Goal: Task Accomplishment & Management: Manage account settings

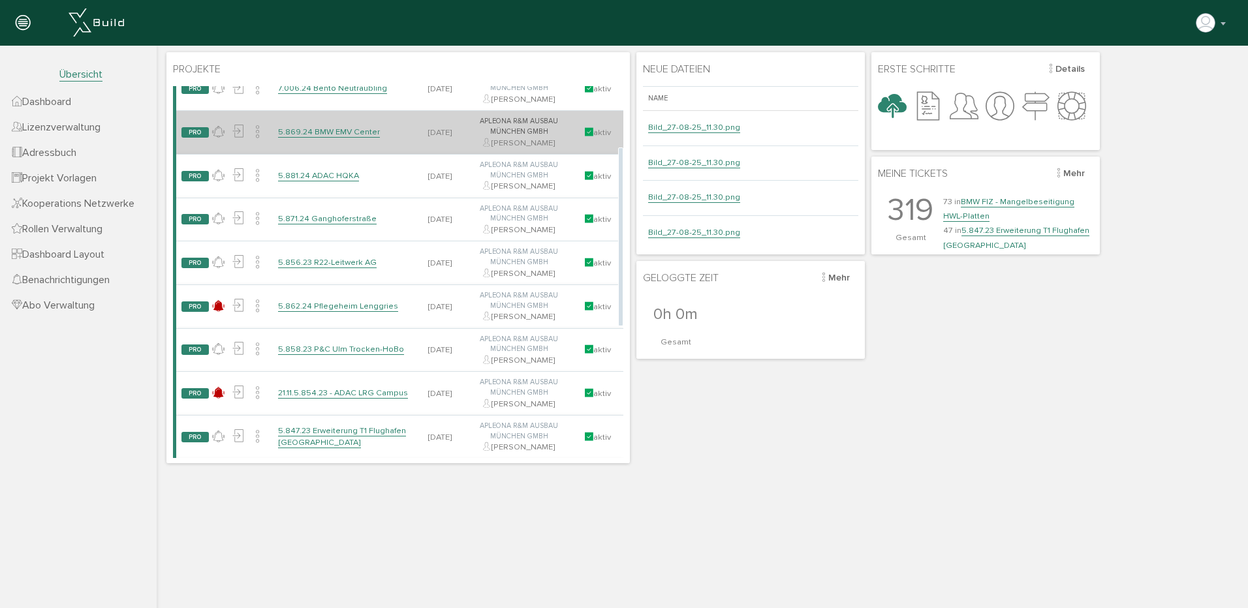
click at [314, 125] on td "5.869.24 BMW EMV Center" at bounding box center [344, 133] width 142 height 44
click at [311, 136] on link "5.869.24 BMW EMV Center" at bounding box center [329, 132] width 102 height 11
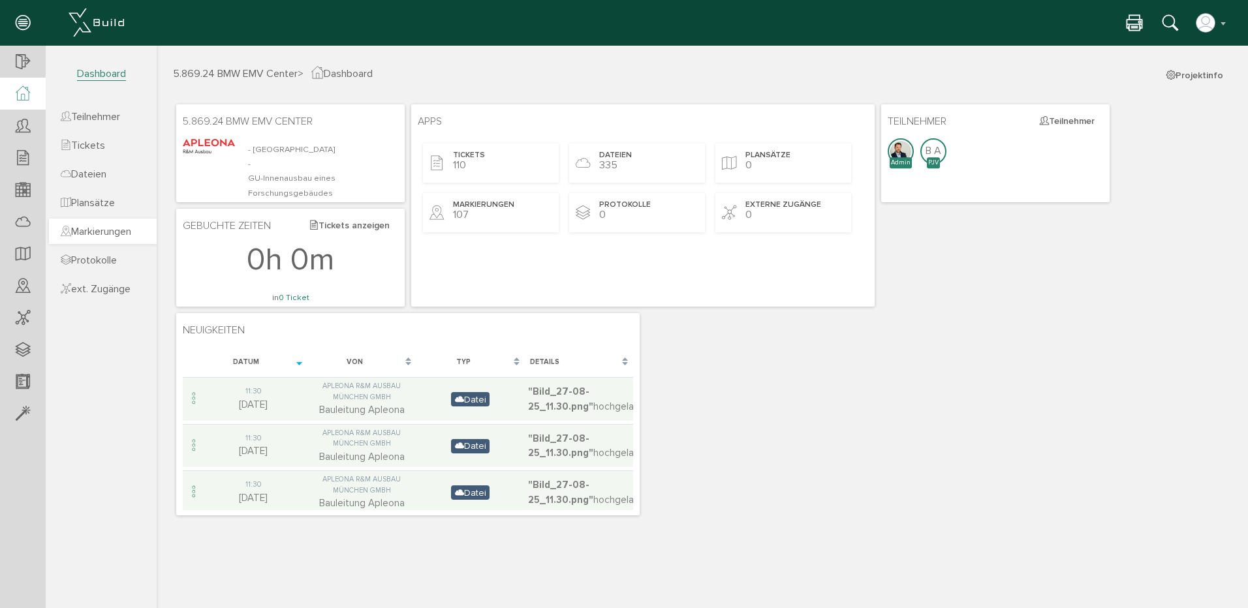
click at [119, 230] on span "Markierungen" at bounding box center [96, 231] width 70 height 13
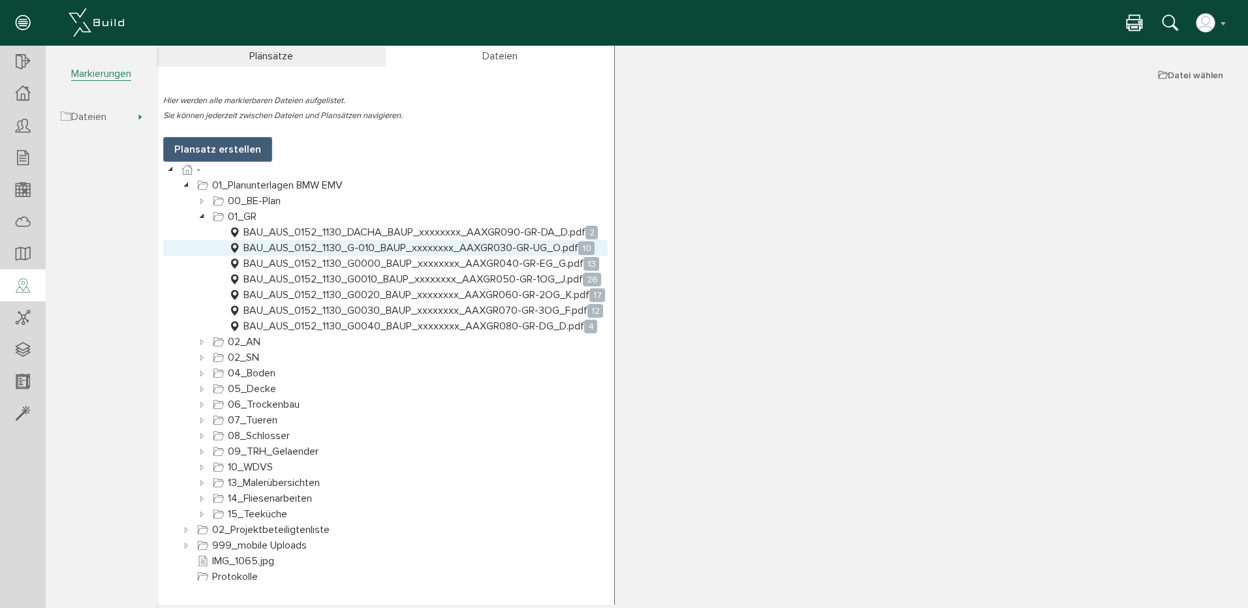
click at [343, 246] on link "BAU_AUS_0152_1130_G-010_BAUP_xxxxxxxx_AAXGR030-GR-UG_O.pdf 10" at bounding box center [411, 248] width 371 height 16
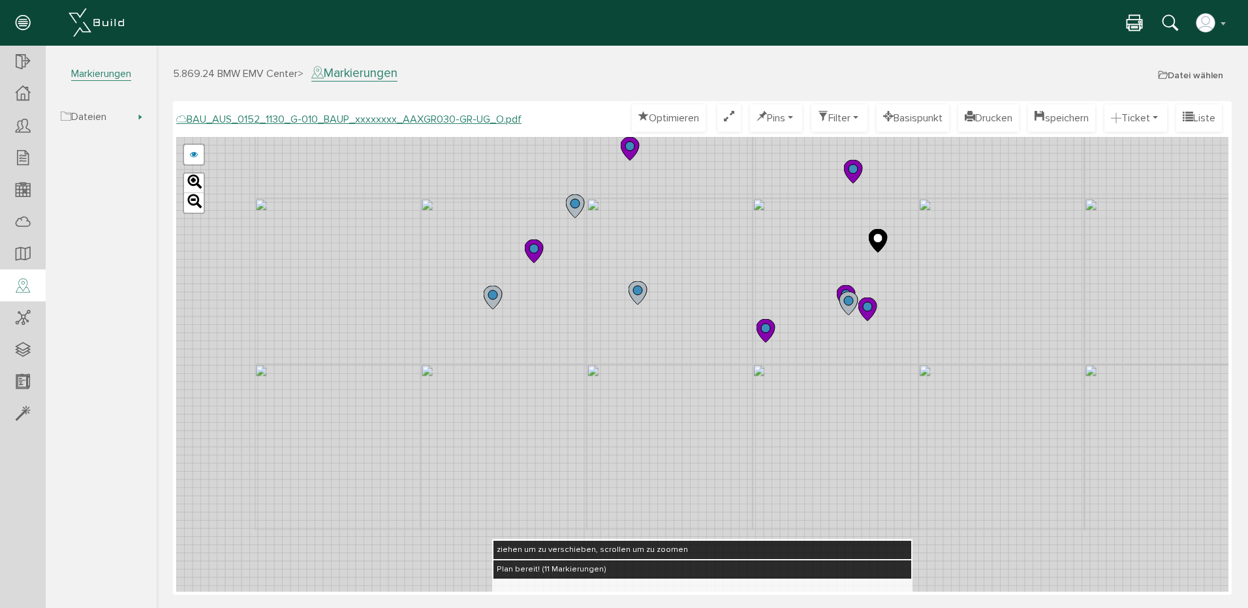
click at [573, 197] on icon at bounding box center [575, 206] width 18 height 23
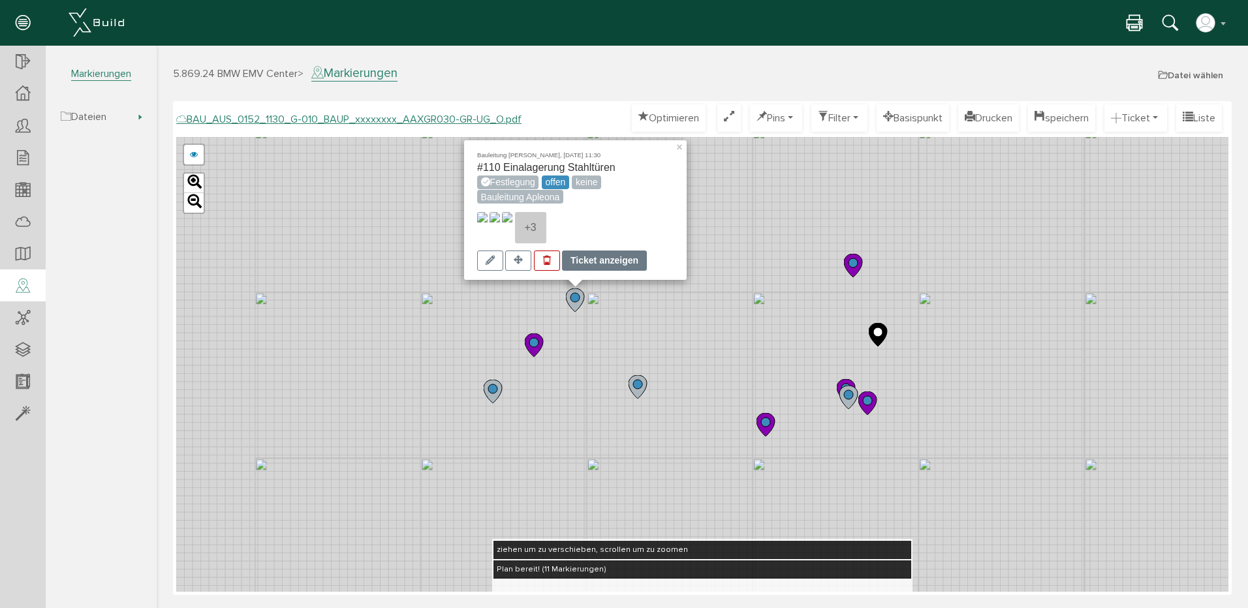
click at [602, 259] on div "Ticket anzeigen" at bounding box center [604, 261] width 85 height 20
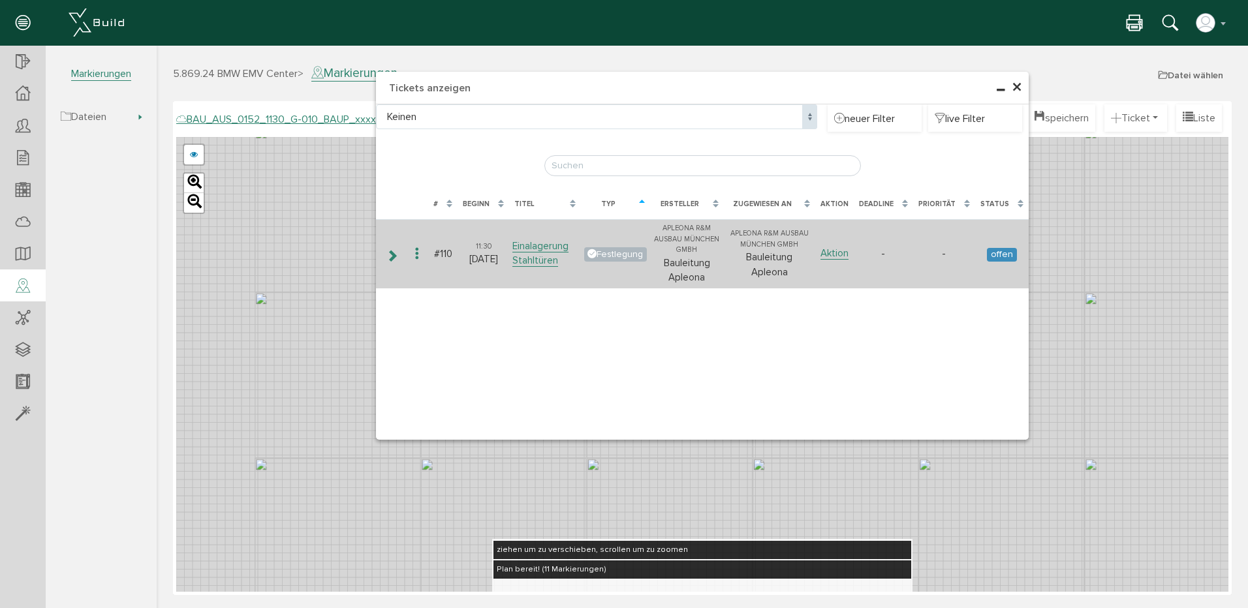
click at [416, 253] on icon at bounding box center [417, 254] width 16 height 18
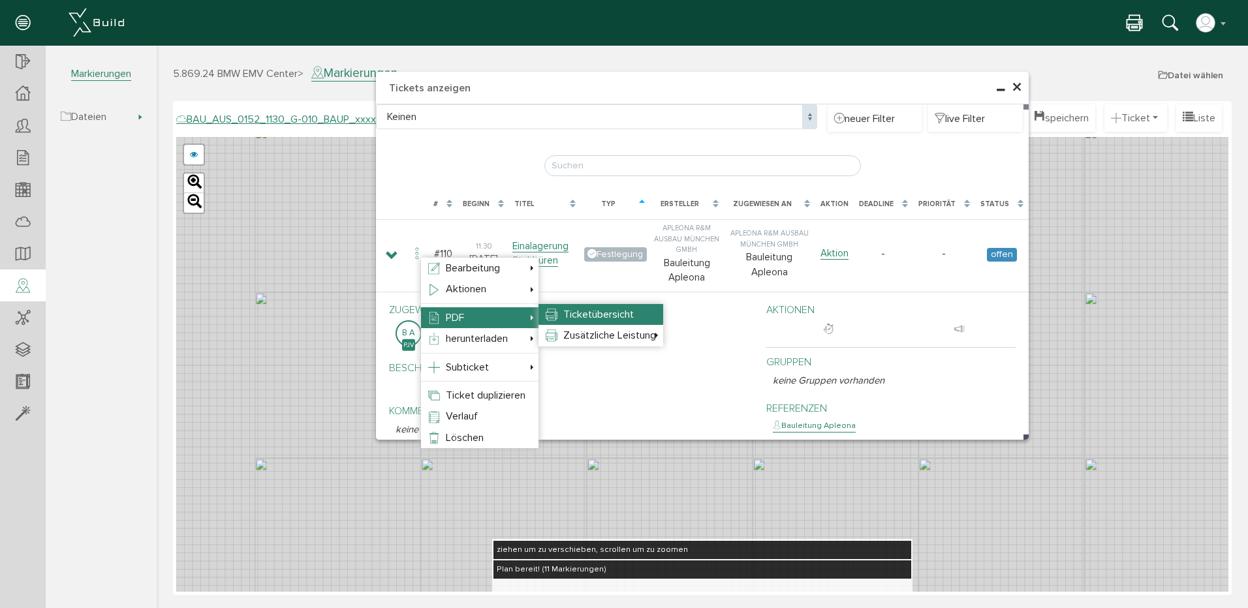
click at [600, 309] on span "Ticketübersicht" at bounding box center [598, 314] width 70 height 13
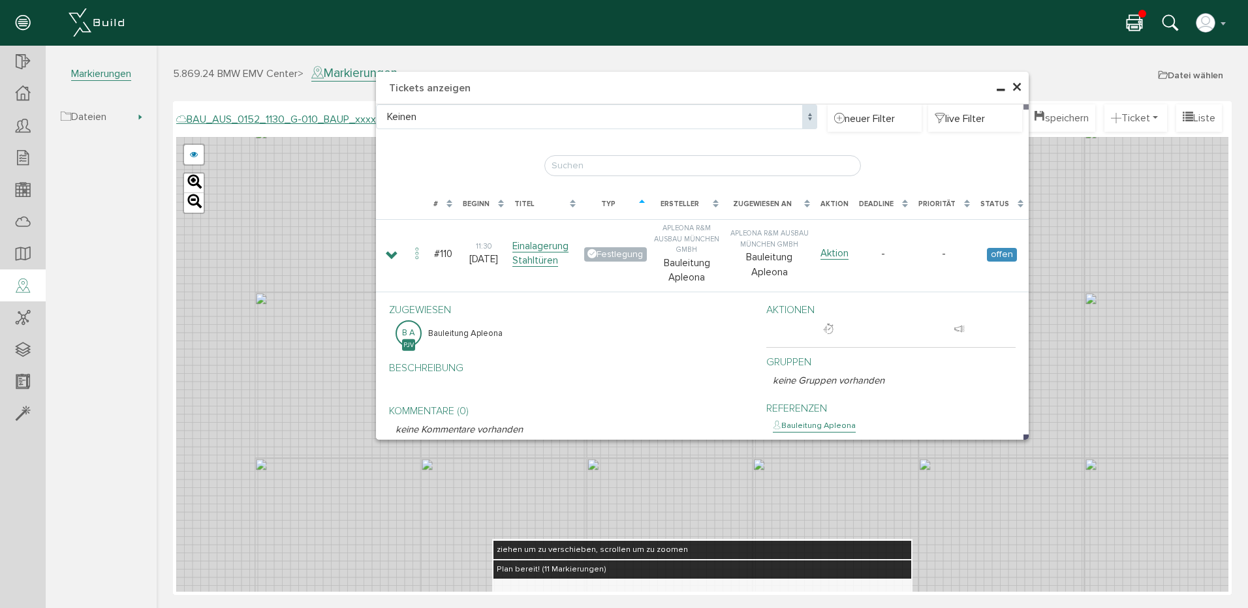
click at [1131, 18] on icon at bounding box center [1135, 23] width 16 height 19
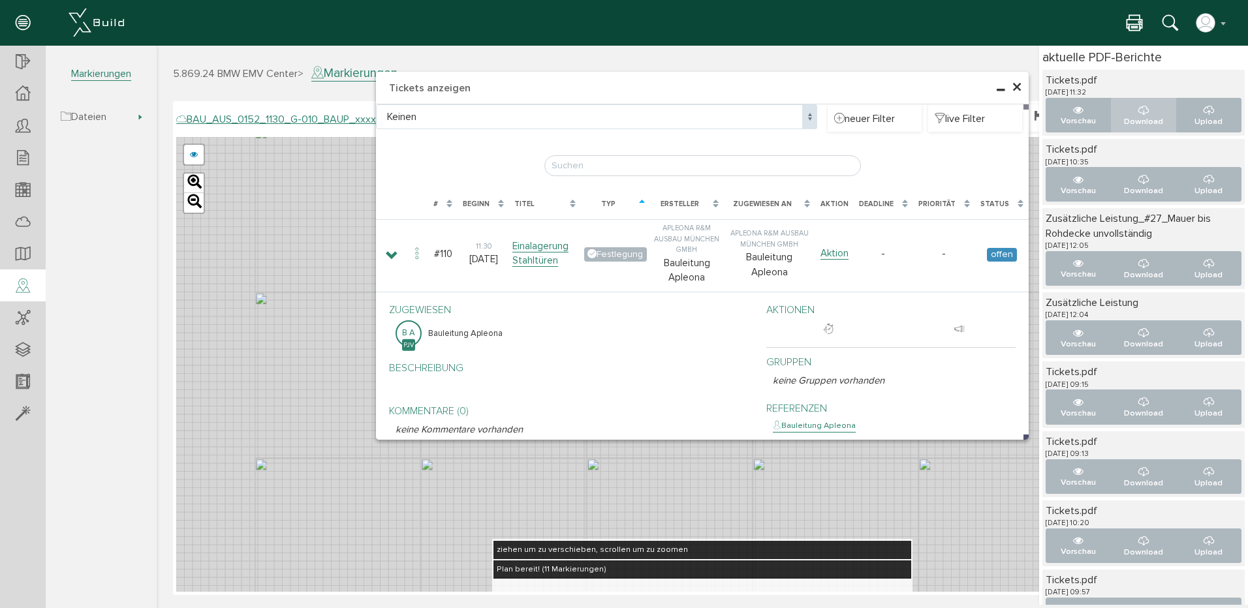
click at [1144, 114] on button "Download" at bounding box center [1144, 115] width 66 height 35
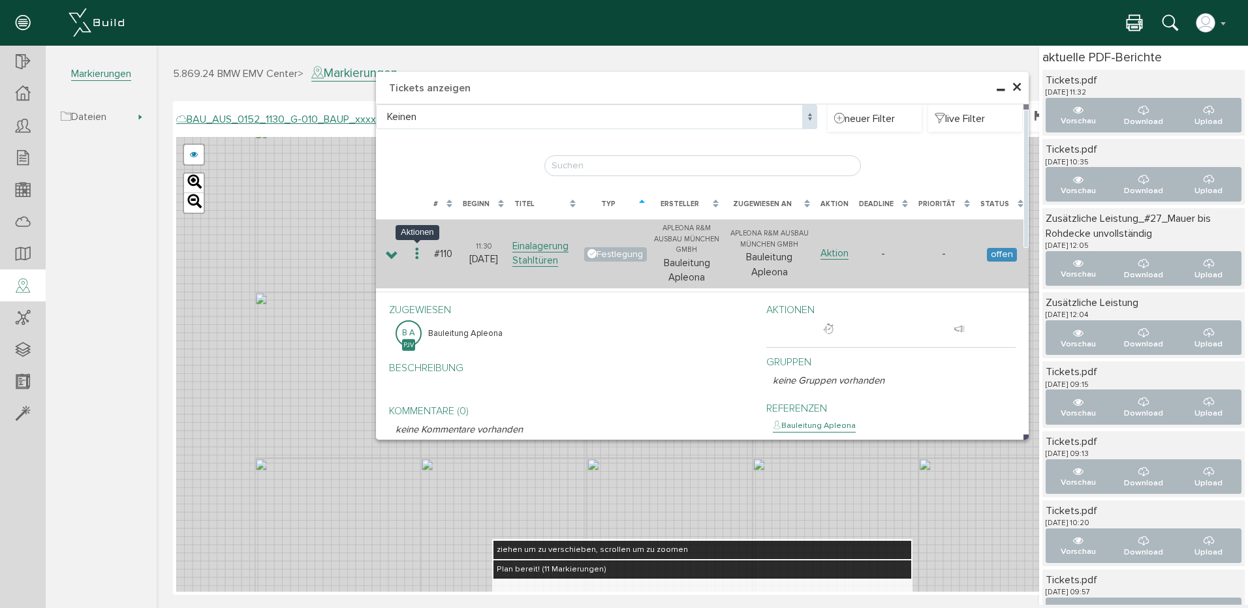
click at [414, 254] on icon at bounding box center [417, 254] width 16 height 18
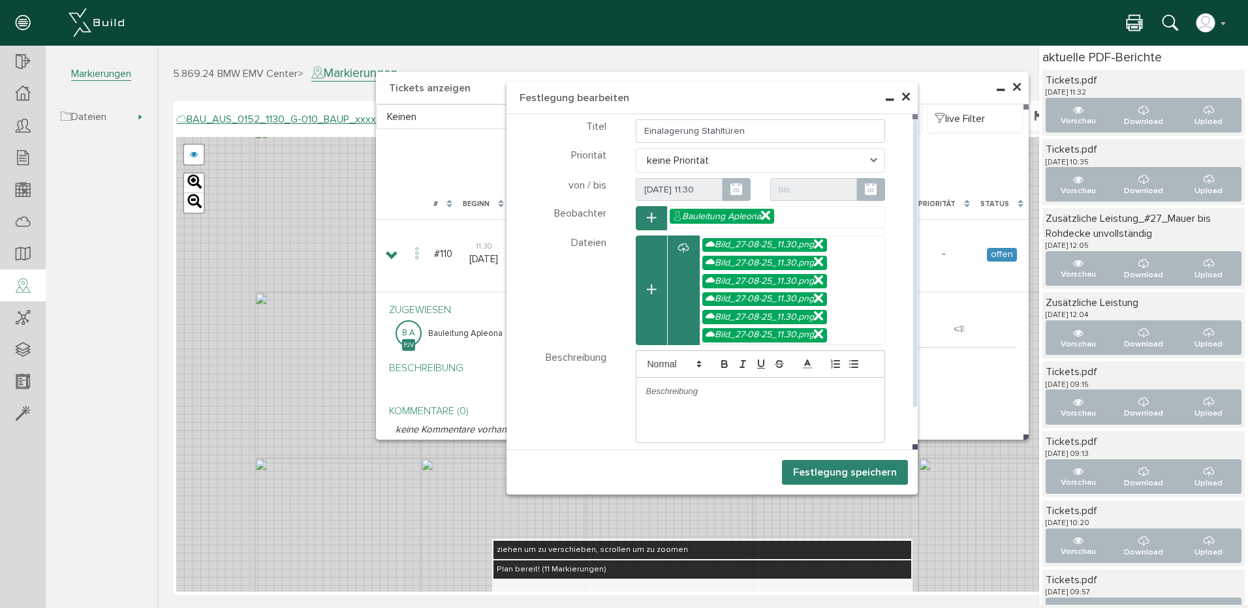
click at [668, 135] on input "Einalagerung Stahltüren" at bounding box center [761, 130] width 250 height 23
click at [659, 131] on input "Einalagerung Stahltüren" at bounding box center [761, 130] width 250 height 23
type input "Einlagerung Stahltüren"
click at [830, 471] on button "Festlegung speichern" at bounding box center [845, 472] width 126 height 25
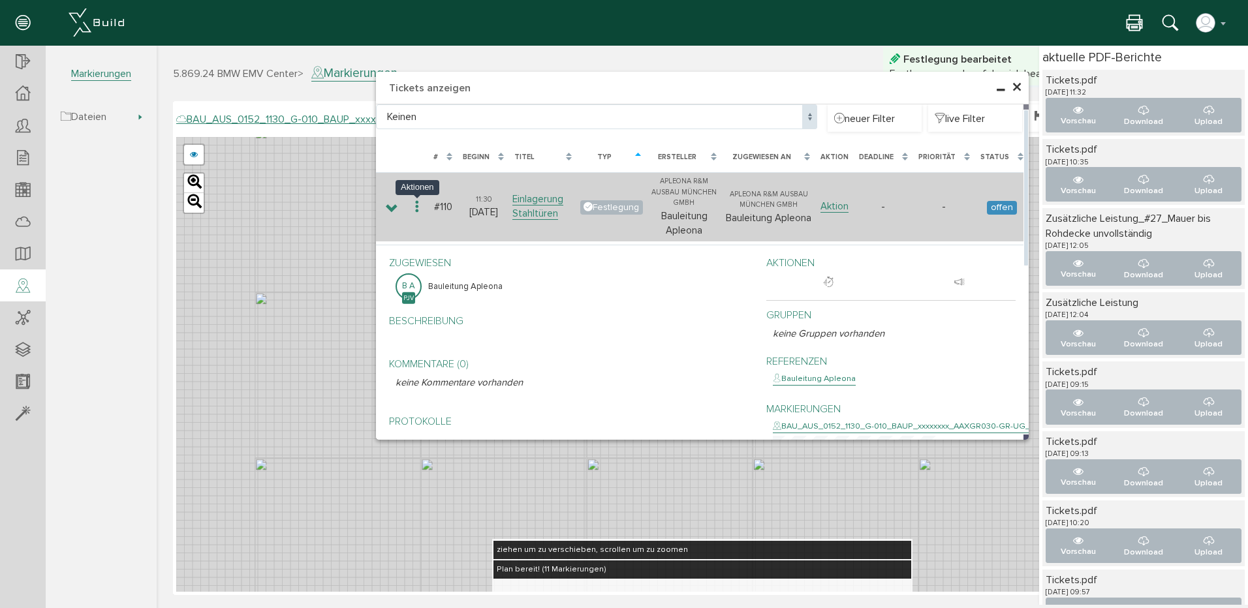
click at [418, 199] on icon at bounding box center [417, 207] width 16 height 18
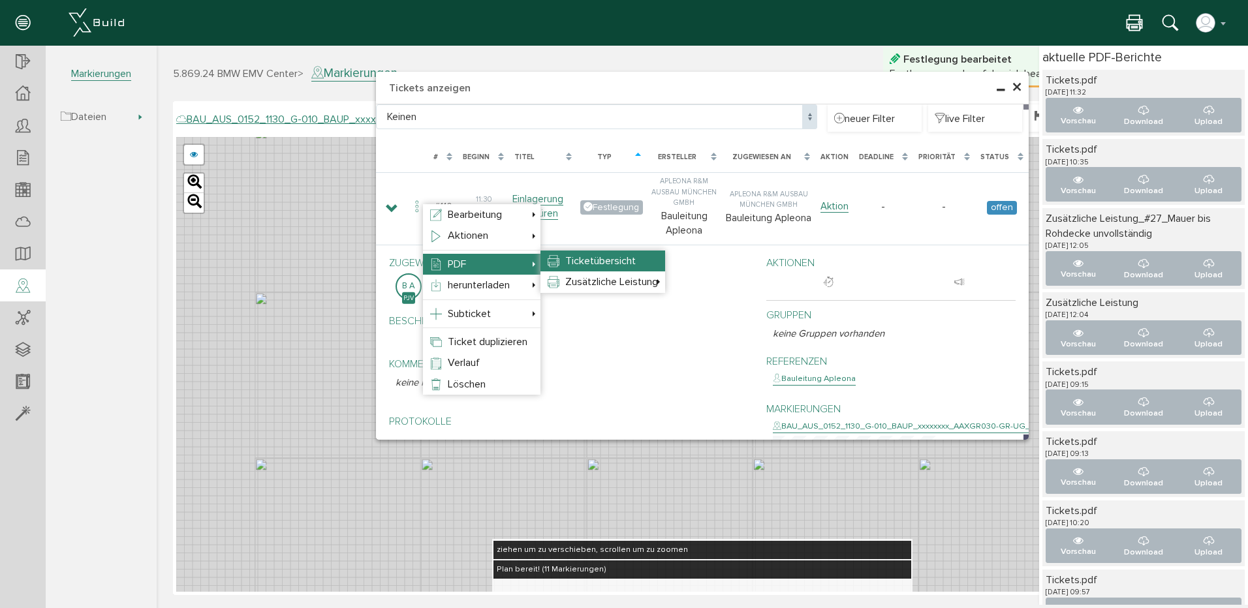
click at [612, 260] on span "Ticketübersicht" at bounding box center [600, 261] width 70 height 13
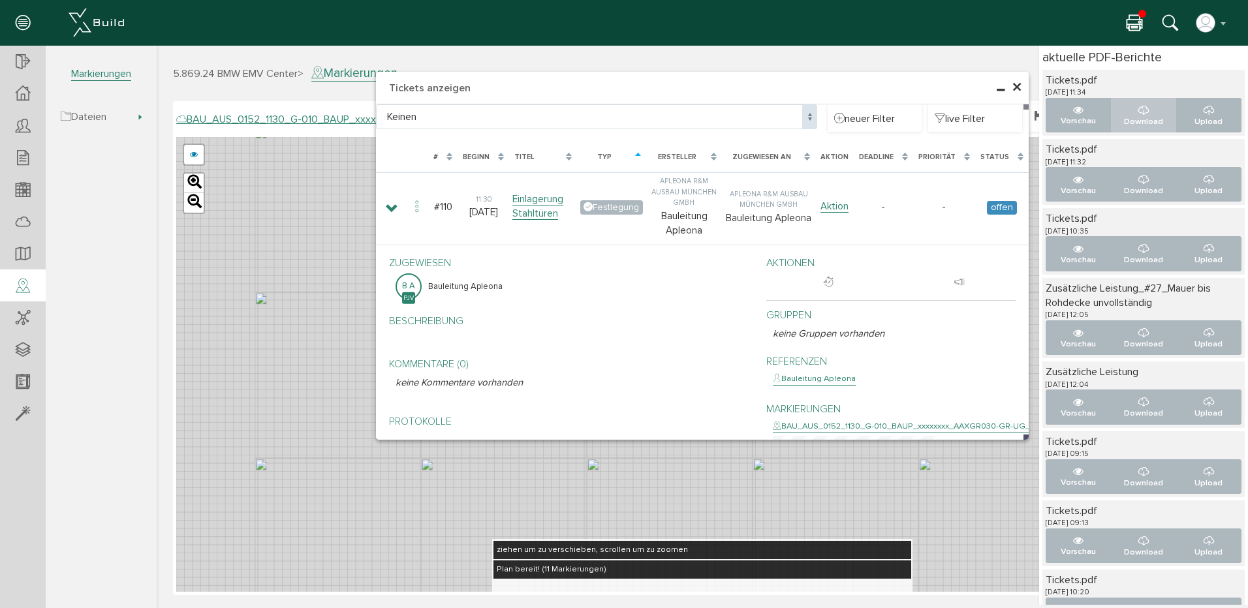
click at [1129, 111] on button "Download" at bounding box center [1144, 115] width 66 height 35
click at [1015, 86] on span "×" at bounding box center [1017, 87] width 10 height 25
